Goal: Task Accomplishment & Management: Manage account settings

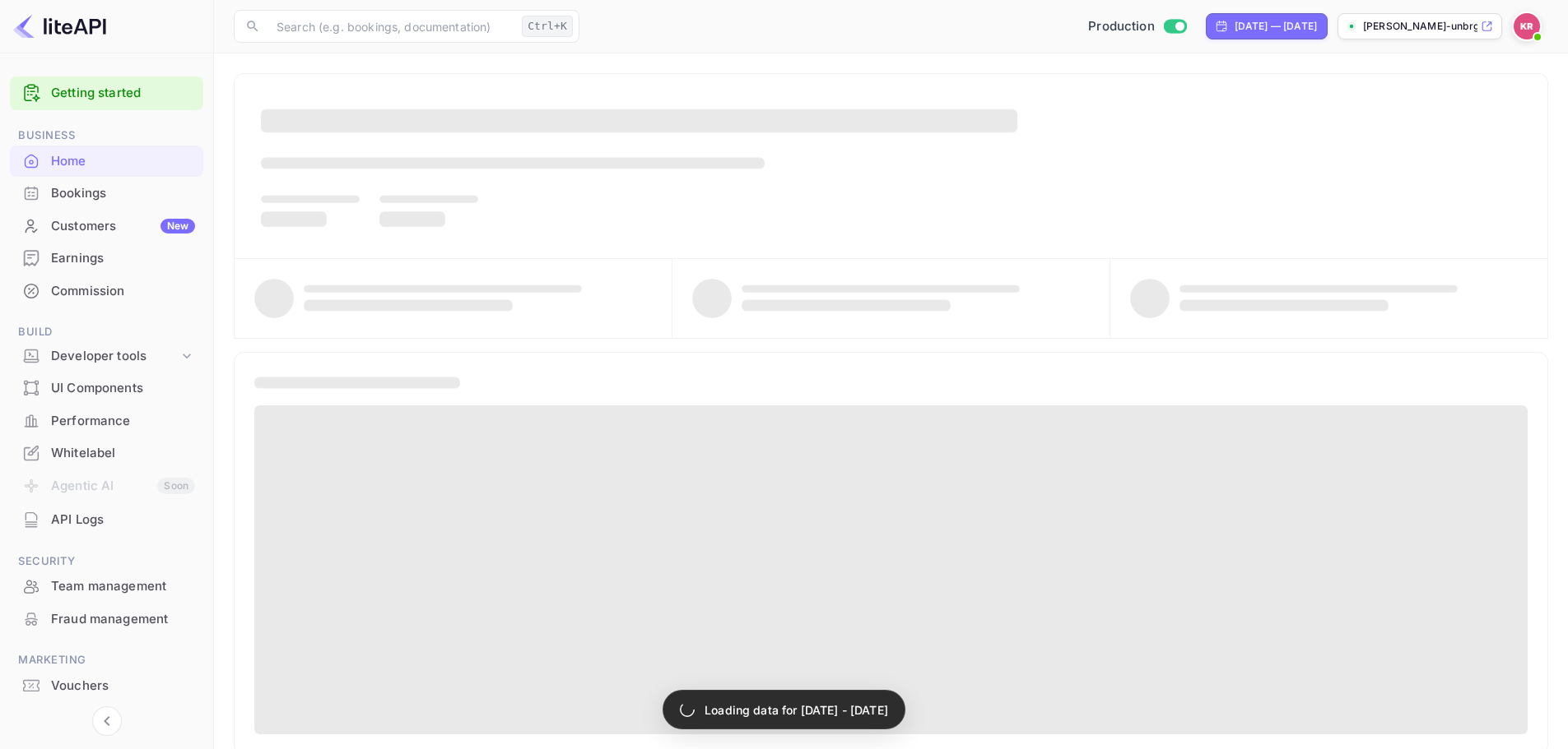
drag, startPoint x: 138, startPoint y: 156, endPoint x: 130, endPoint y: 188, distance: 33.0
click at [130, 188] on div "Bookings" at bounding box center [123, 194] width 144 height 19
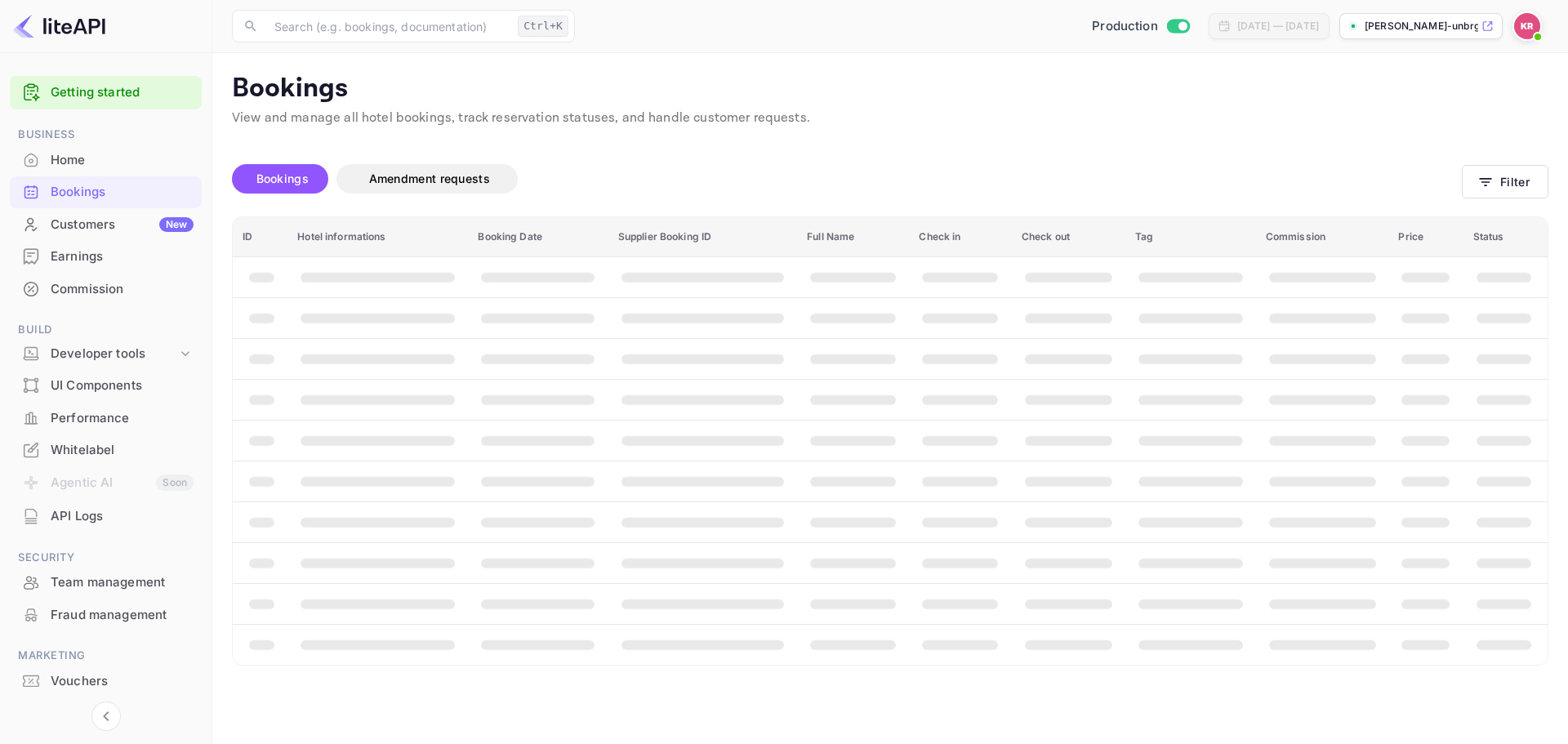
drag, startPoint x: 267, startPoint y: 175, endPoint x: 763, endPoint y: 185, distance: 496.1
click at [267, 174] on span "Bookings" at bounding box center [283, 178] width 53 height 14
click at [1502, 187] on button "Filter" at bounding box center [1505, 182] width 86 height 34
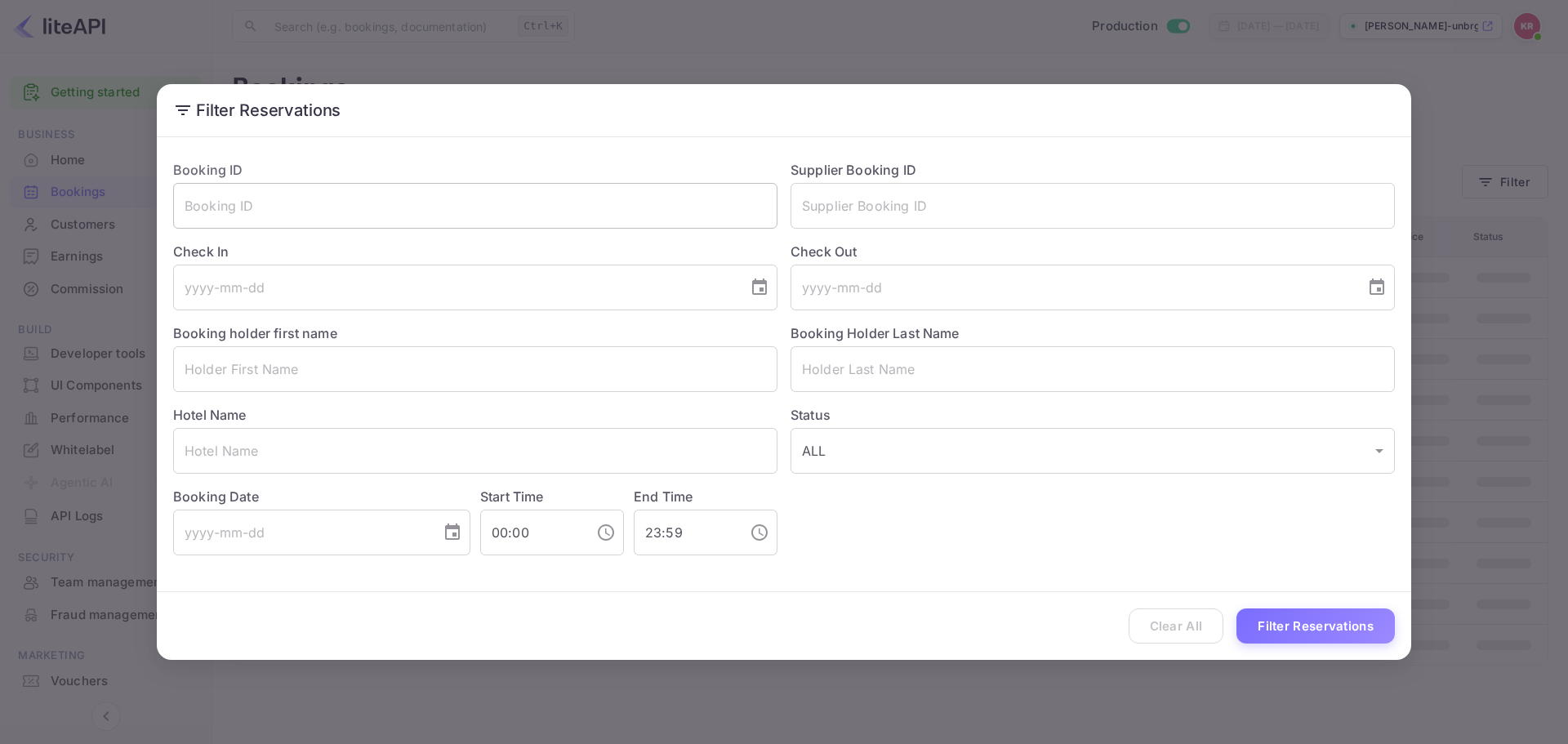
click at [349, 199] on input "text" at bounding box center [475, 206] width 605 height 46
paste input "Pe6nwrL0l"
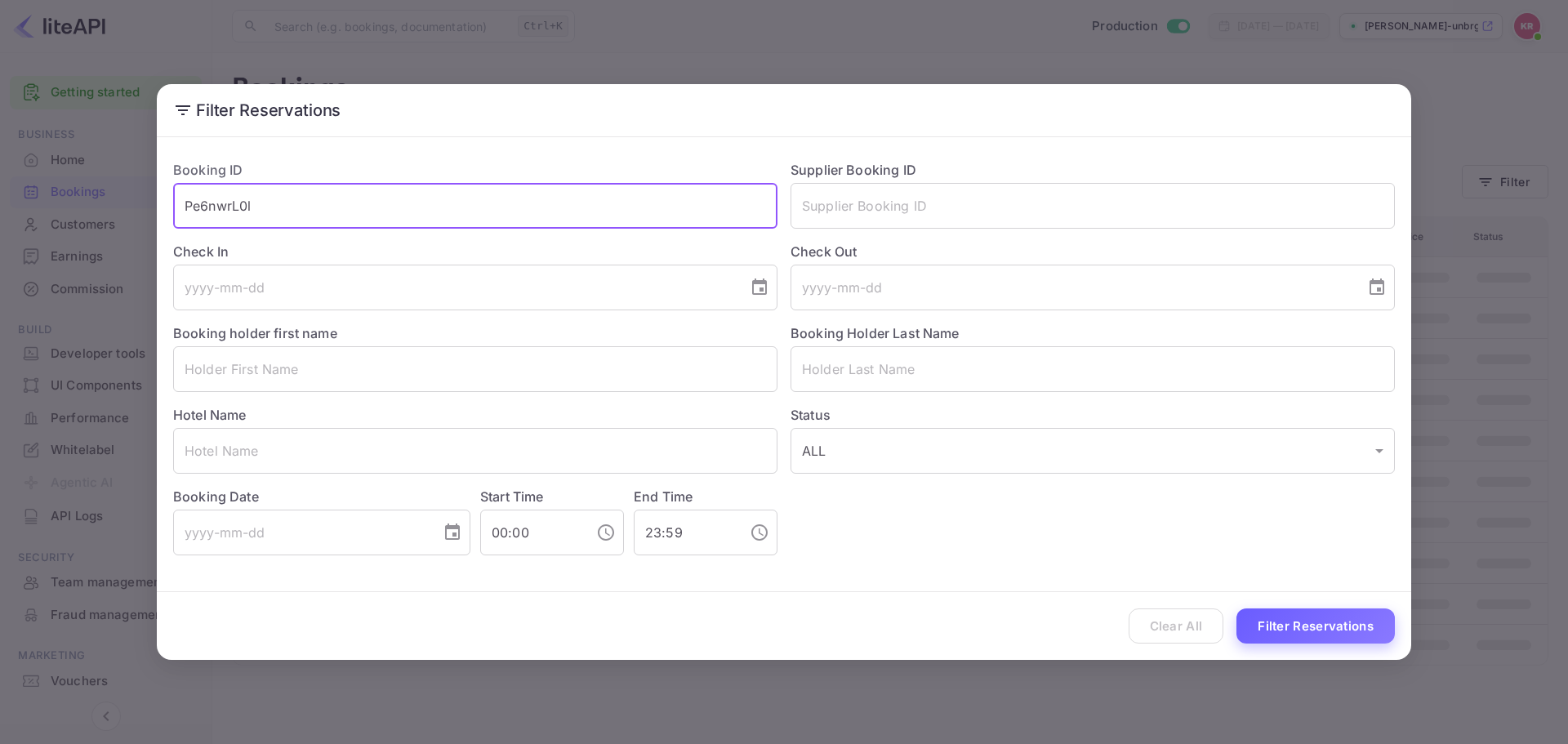
type input "Pe6nwrL0l"
click at [1373, 618] on button "Filter Reservations" at bounding box center [1315, 626] width 159 height 35
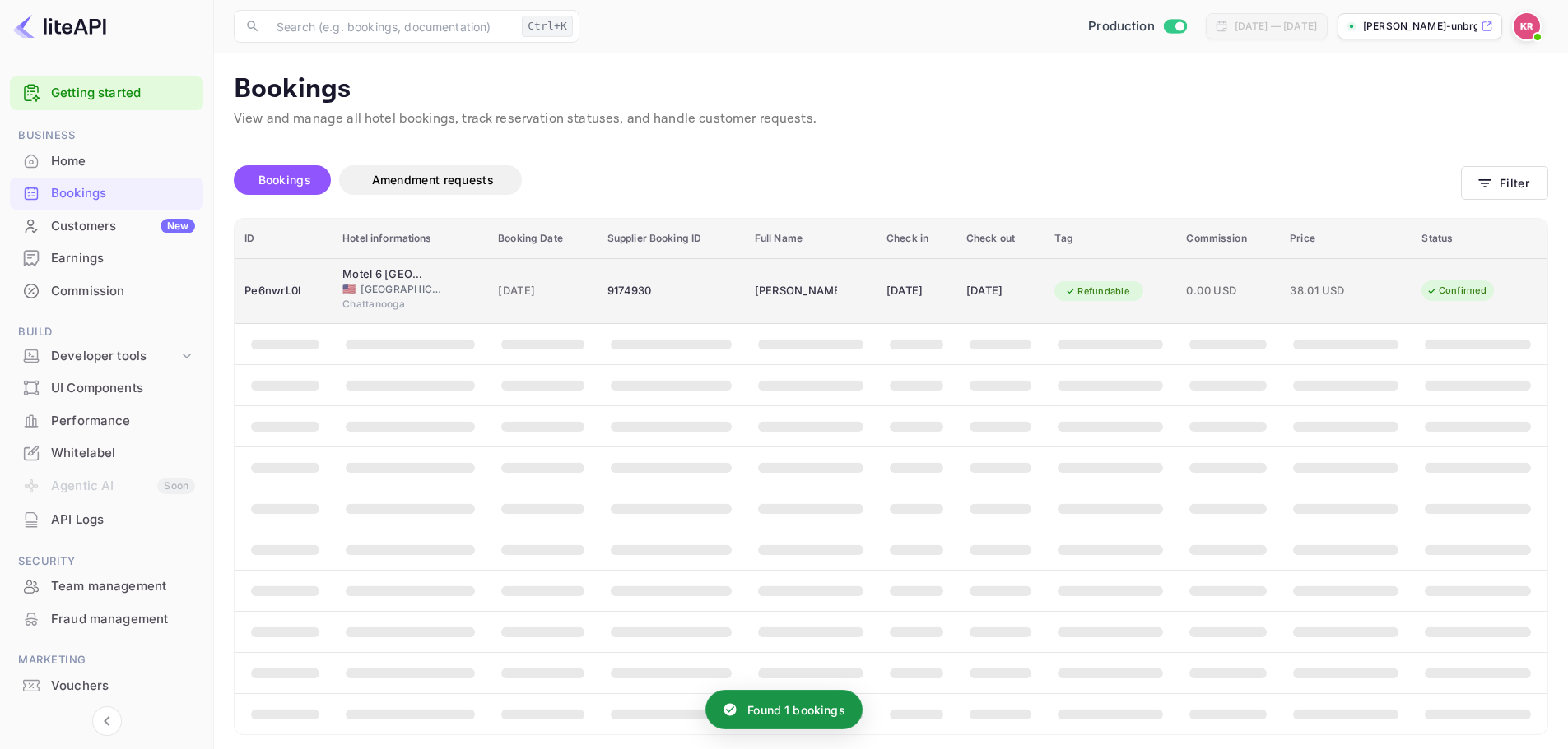
click at [488, 290] on td "[DATE]" at bounding box center [543, 291] width 110 height 66
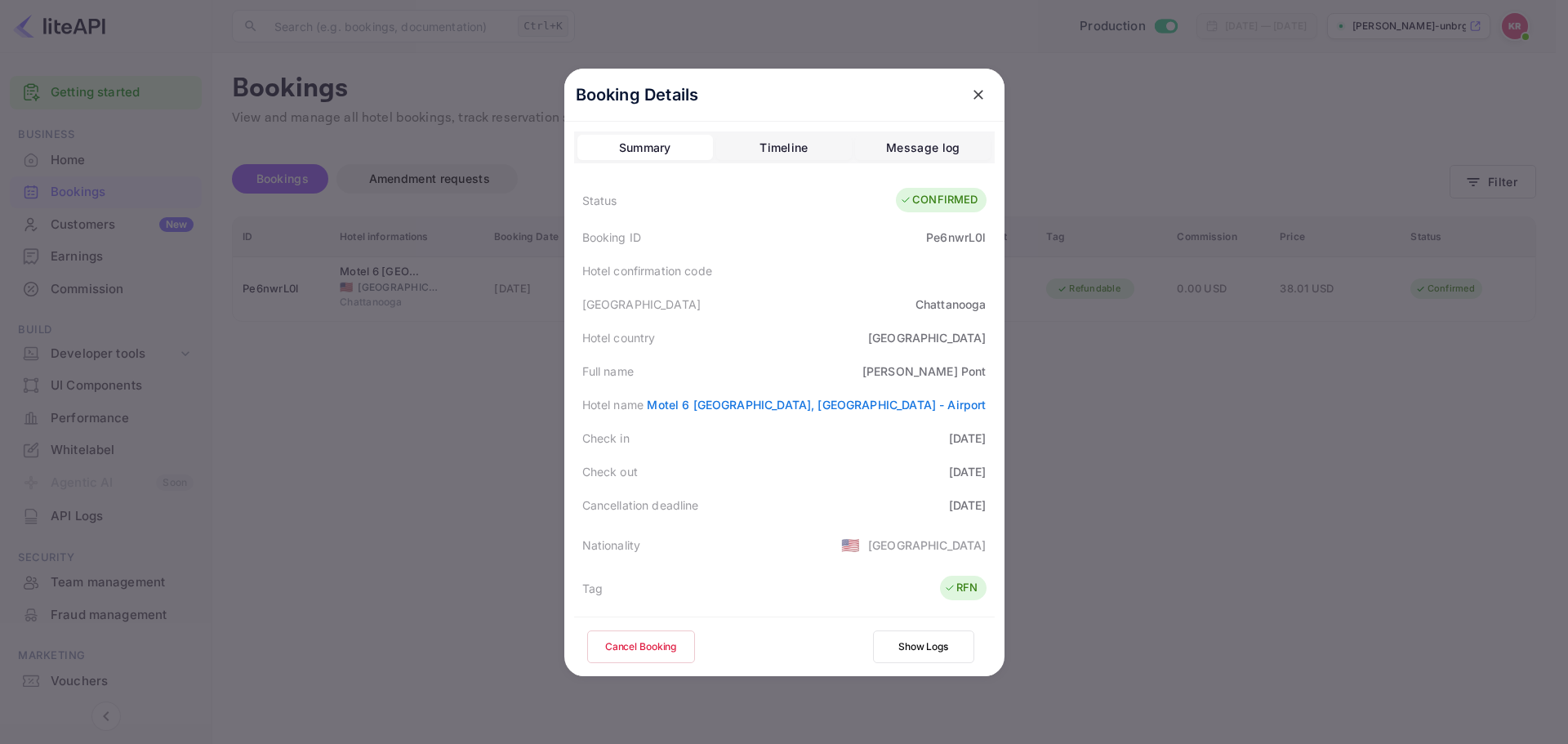
click at [650, 639] on button "Cancel Booking" at bounding box center [640, 646] width 108 height 33
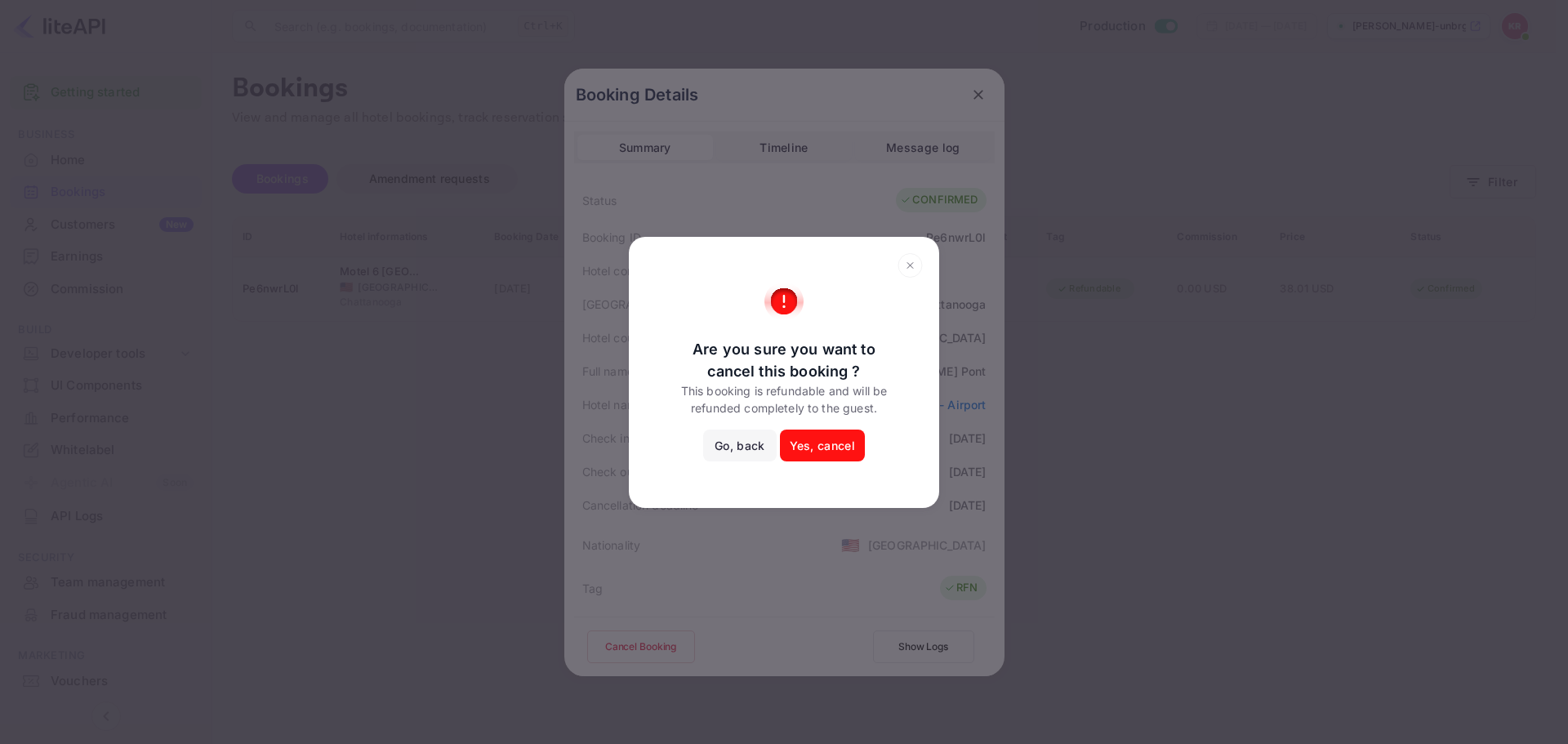
click at [842, 449] on button "Yes, cancel" at bounding box center [822, 445] width 85 height 33
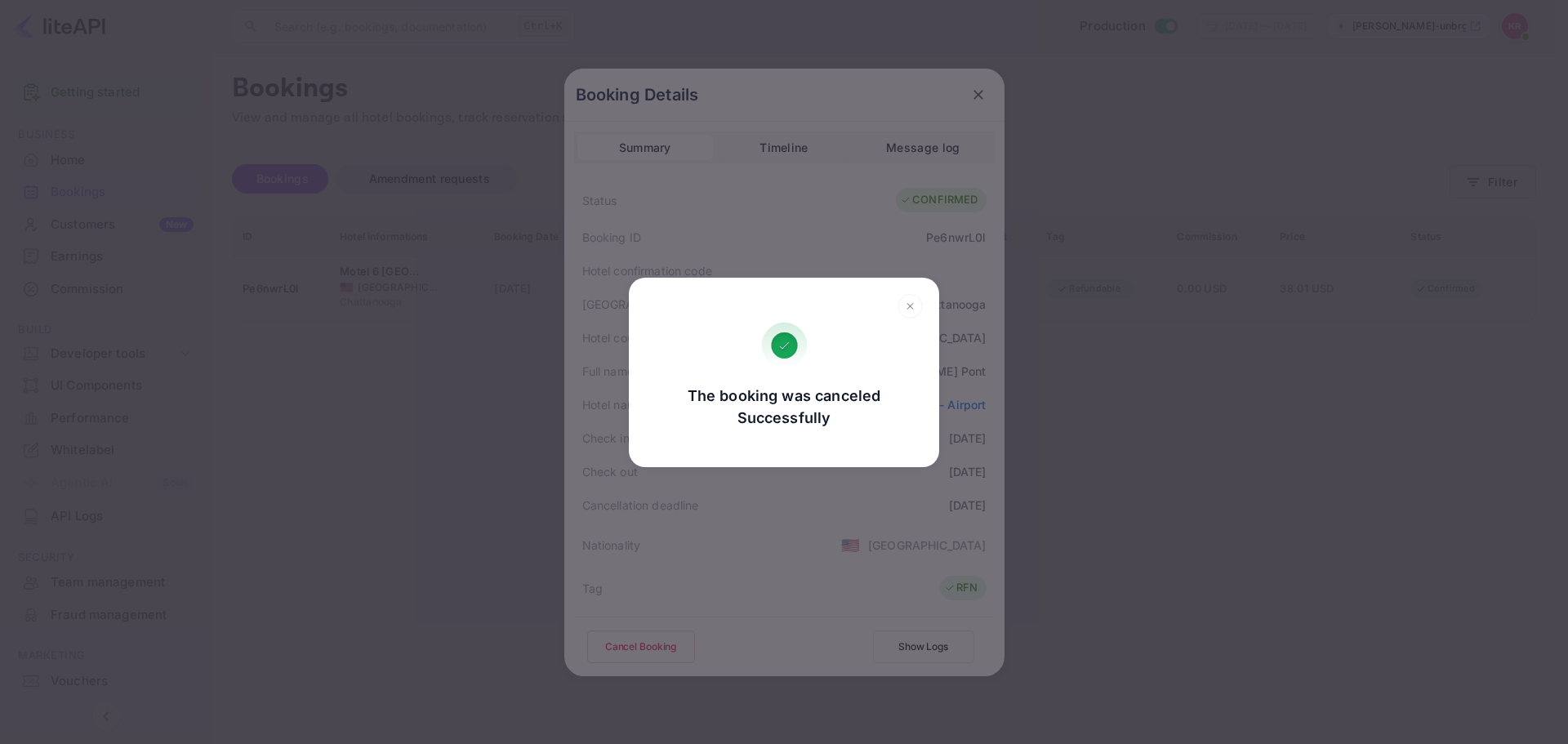
click at [895, 437] on div "The booking was canceled Successfully Go, back Yes, cancel" at bounding box center [784, 384] width 310 height 122
click at [912, 307] on icon at bounding box center [910, 306] width 25 height 24
